Goal: Information Seeking & Learning: Learn about a topic

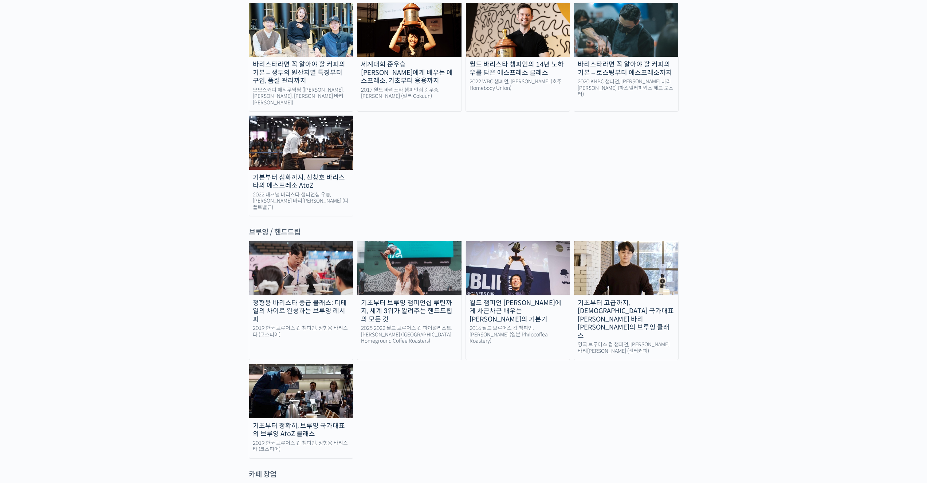
scroll to position [1056, 0]
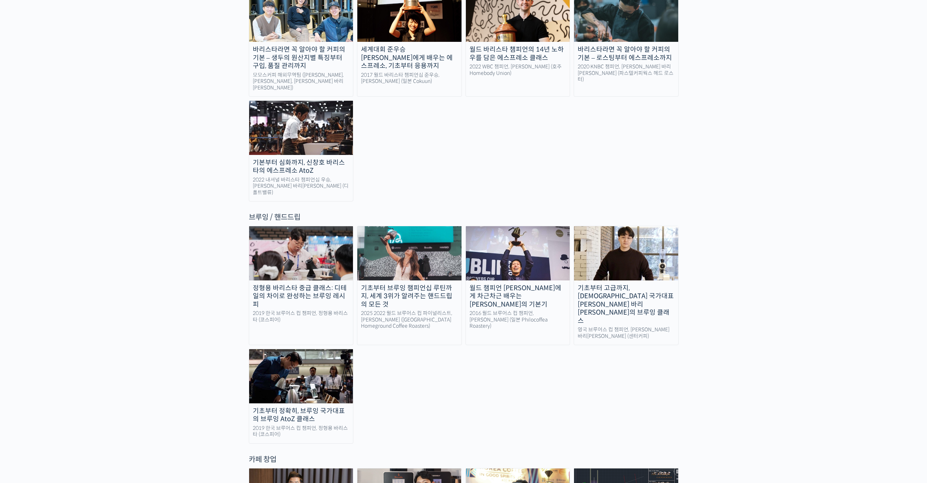
click at [511, 226] on img at bounding box center [518, 253] width 104 height 54
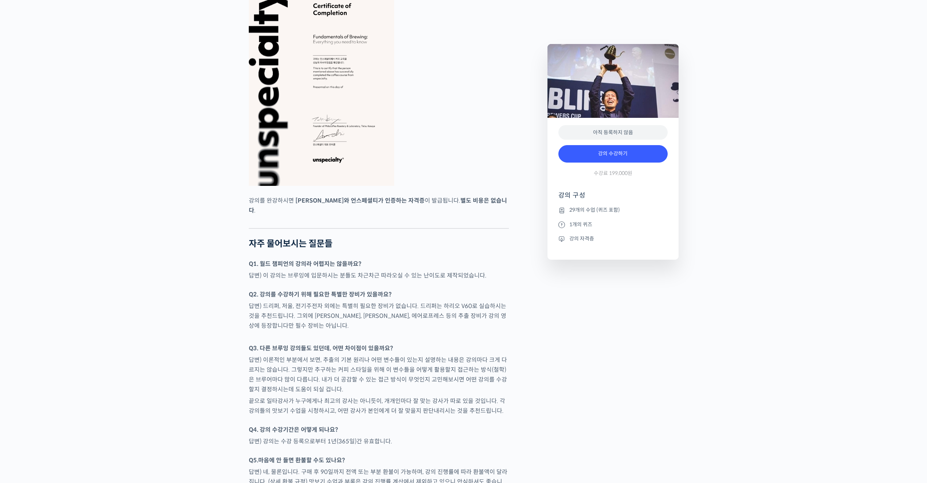
scroll to position [2767, 0]
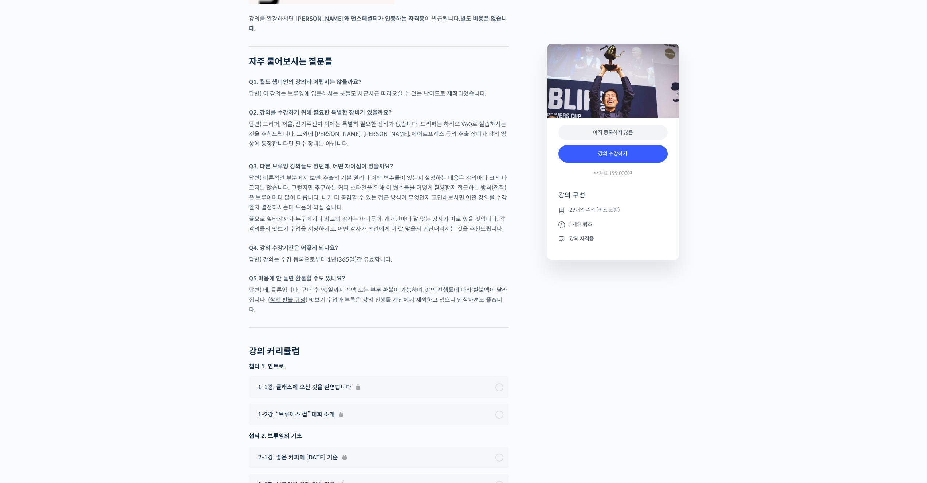
click at [342, 255] on p "답변) 강의는 수강 등록으로부터 1년(365일)간 유효합니다." at bounding box center [379, 260] width 260 height 10
click at [299, 285] on p "답변) 네, 물론입니다. 구매 후 90일까지 전액 또는 부분 환불이 가능하며, 강의 진행률에 따라 환불액이 달라집니다. ( 상세 환불 규정 )…" at bounding box center [379, 299] width 260 height 29
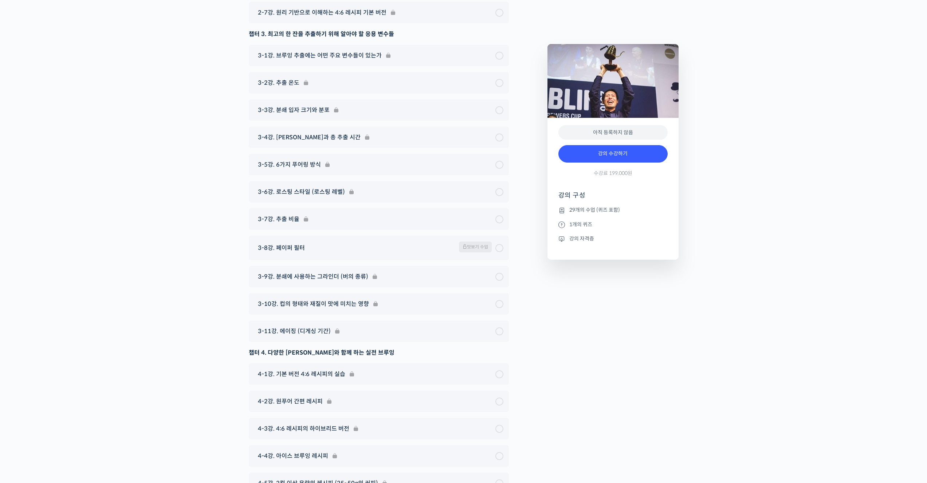
scroll to position [3338, 0]
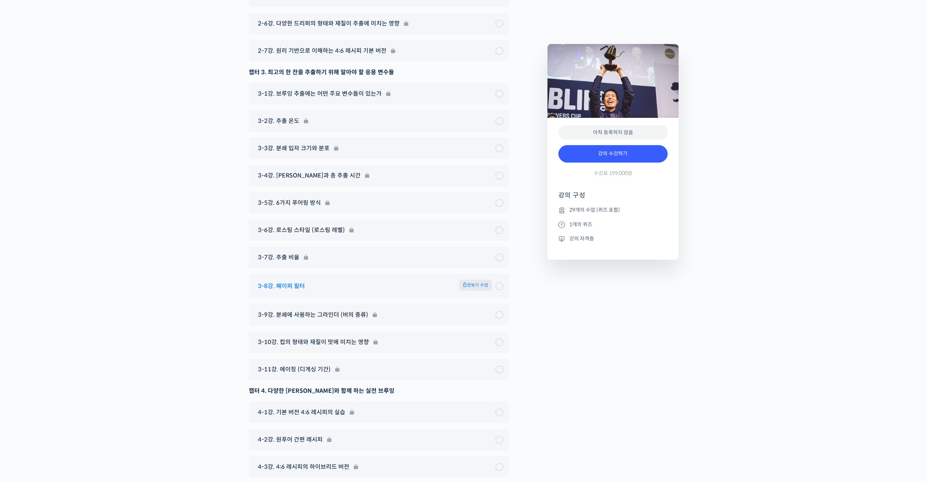
click at [497, 283] on div at bounding box center [499, 287] width 8 height 8
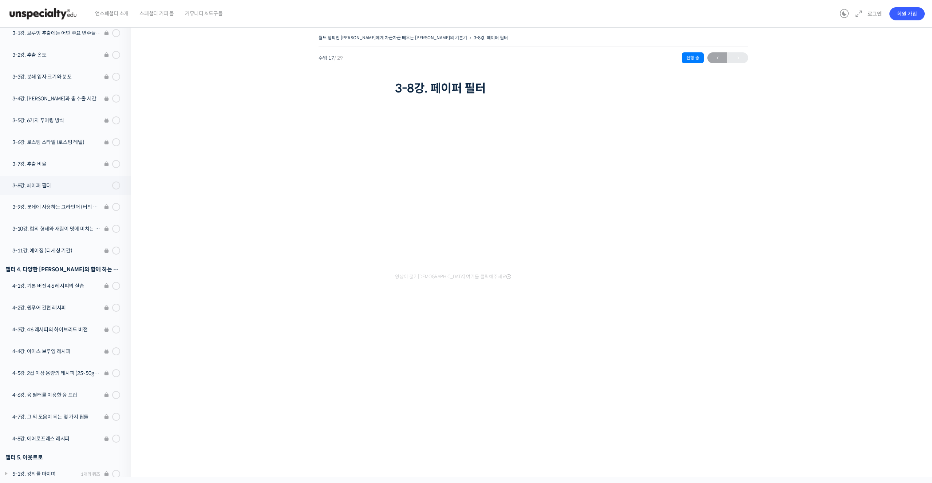
scroll to position [316, 0]
